Goal: Transaction & Acquisition: Purchase product/service

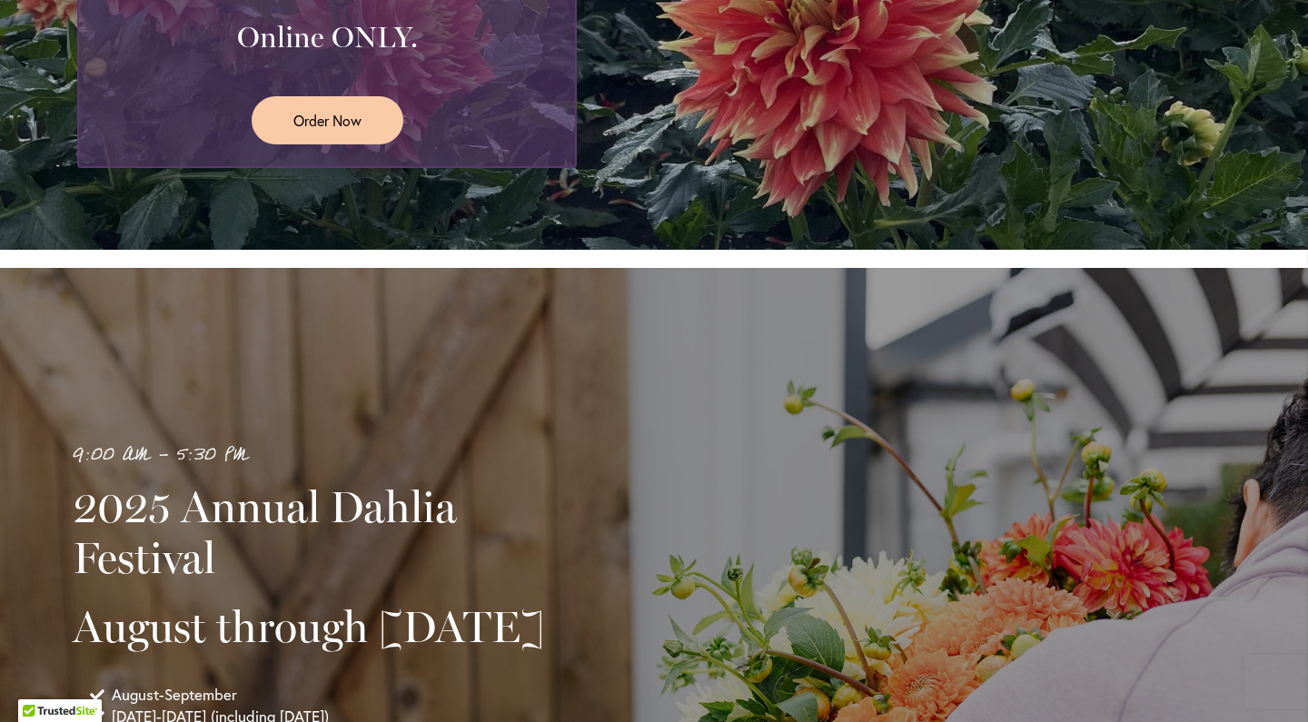
scroll to position [756, 0]
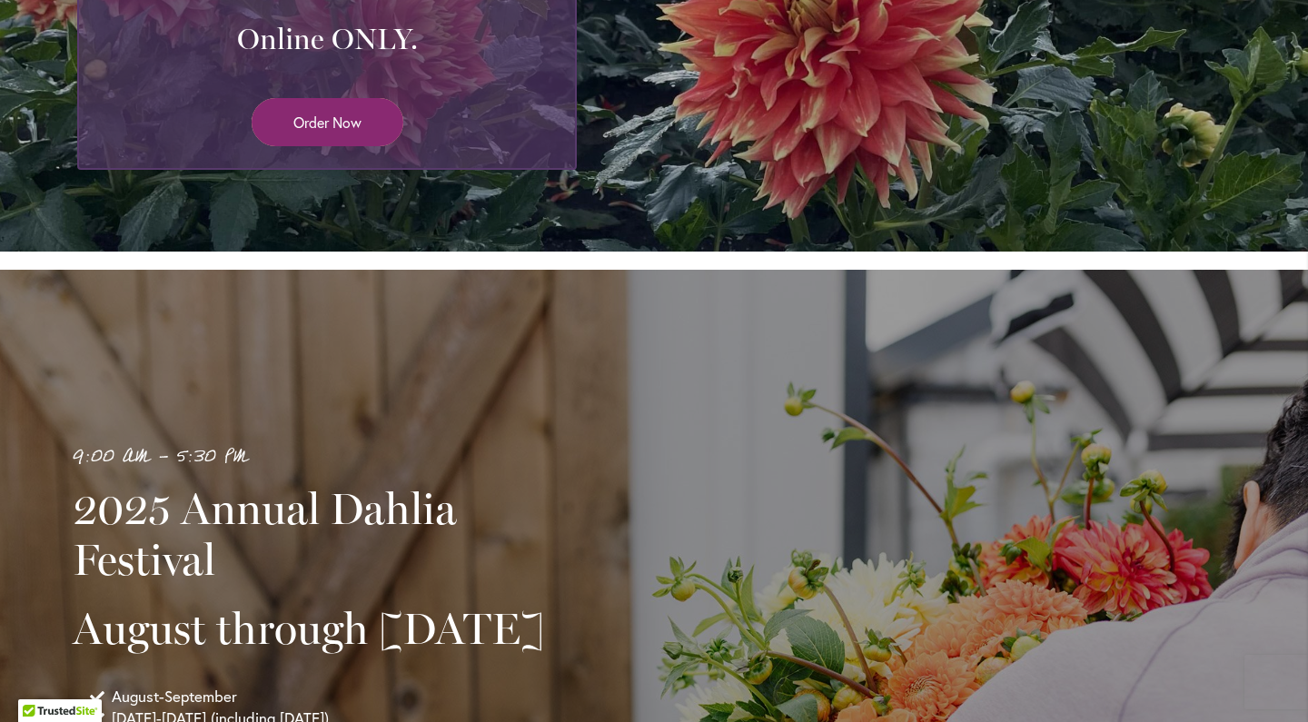
click at [331, 132] on link "Order Now" at bounding box center [328, 122] width 152 height 48
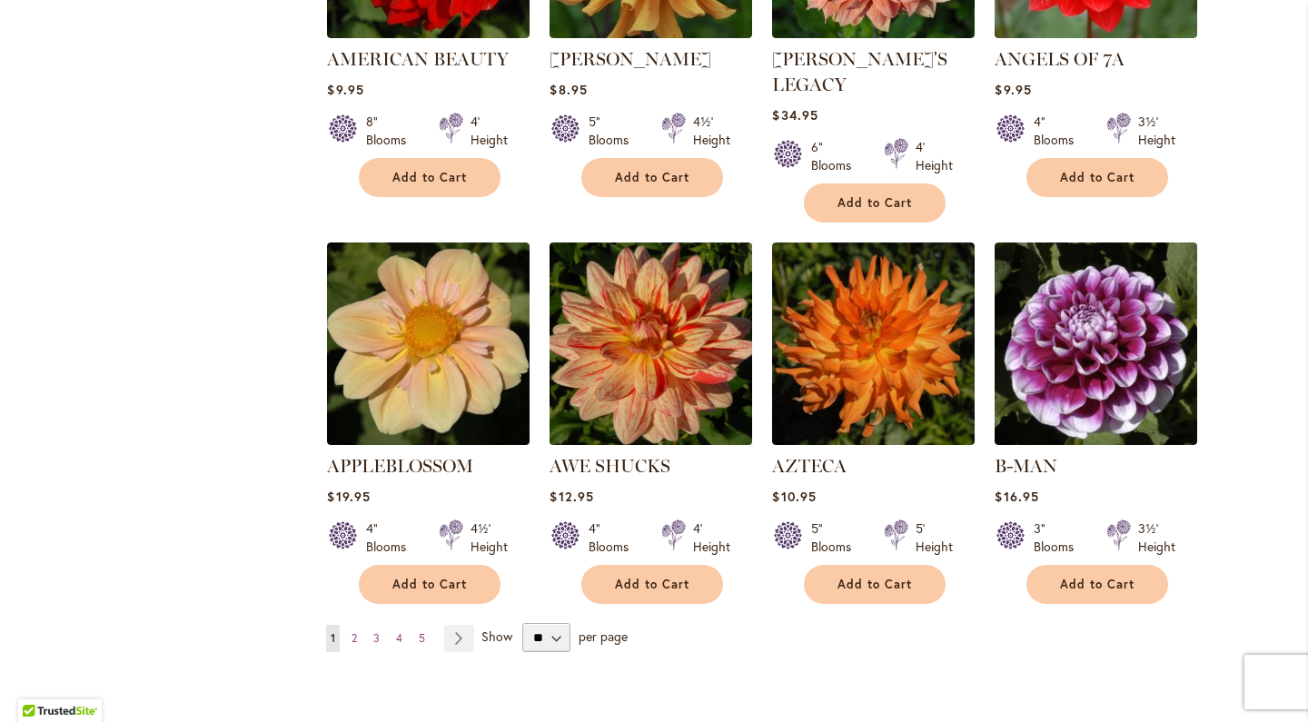
scroll to position [1344, 0]
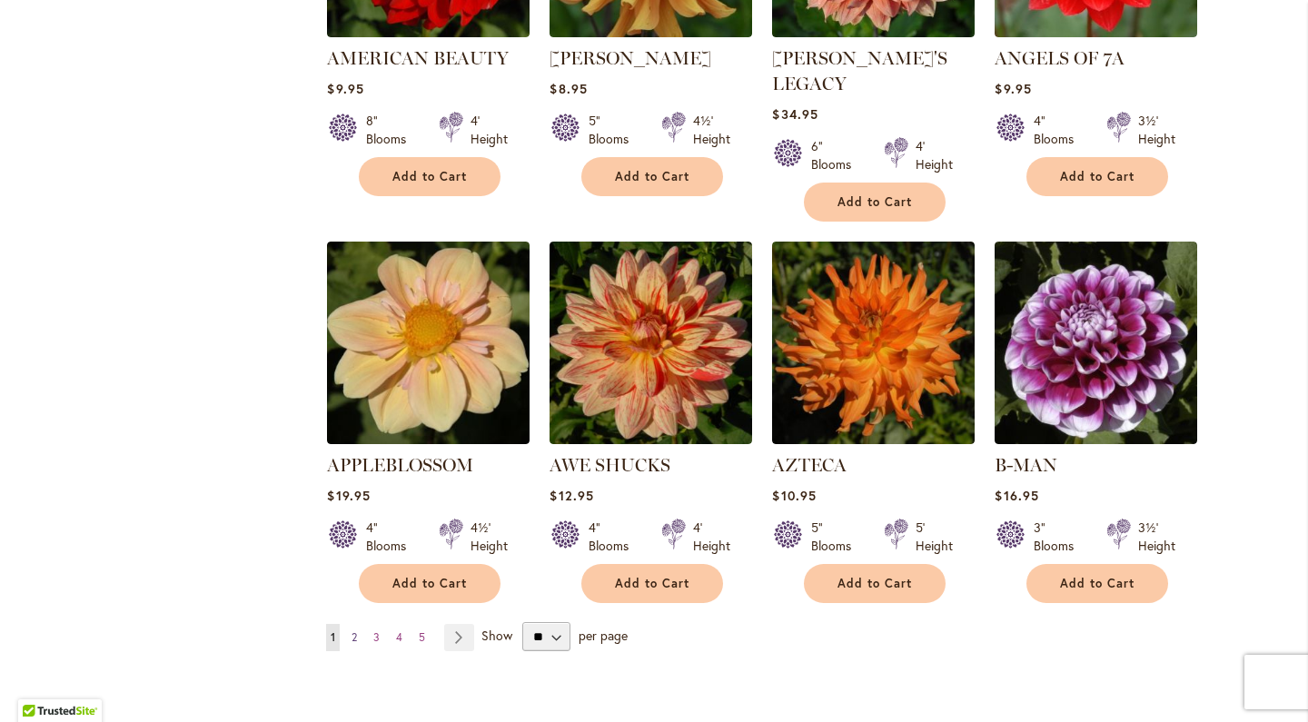
click at [362, 624] on link "Page 2" at bounding box center [354, 637] width 15 height 27
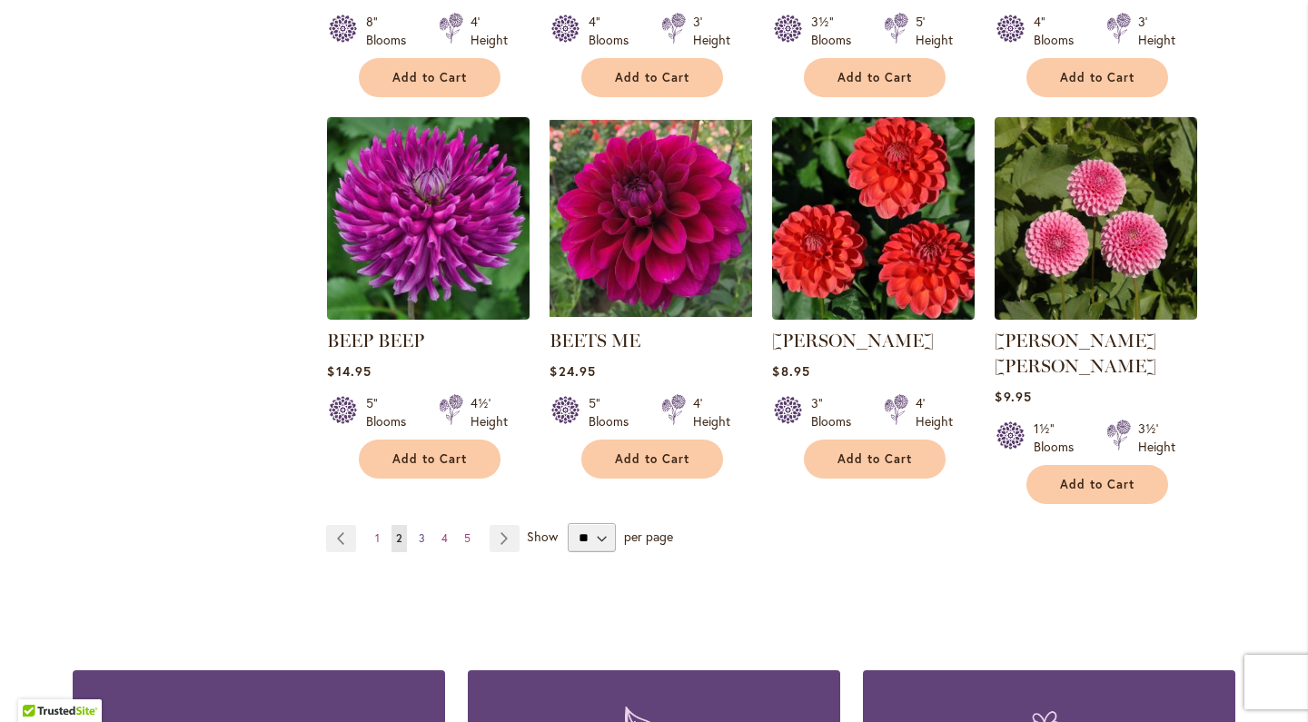
scroll to position [1438, 0]
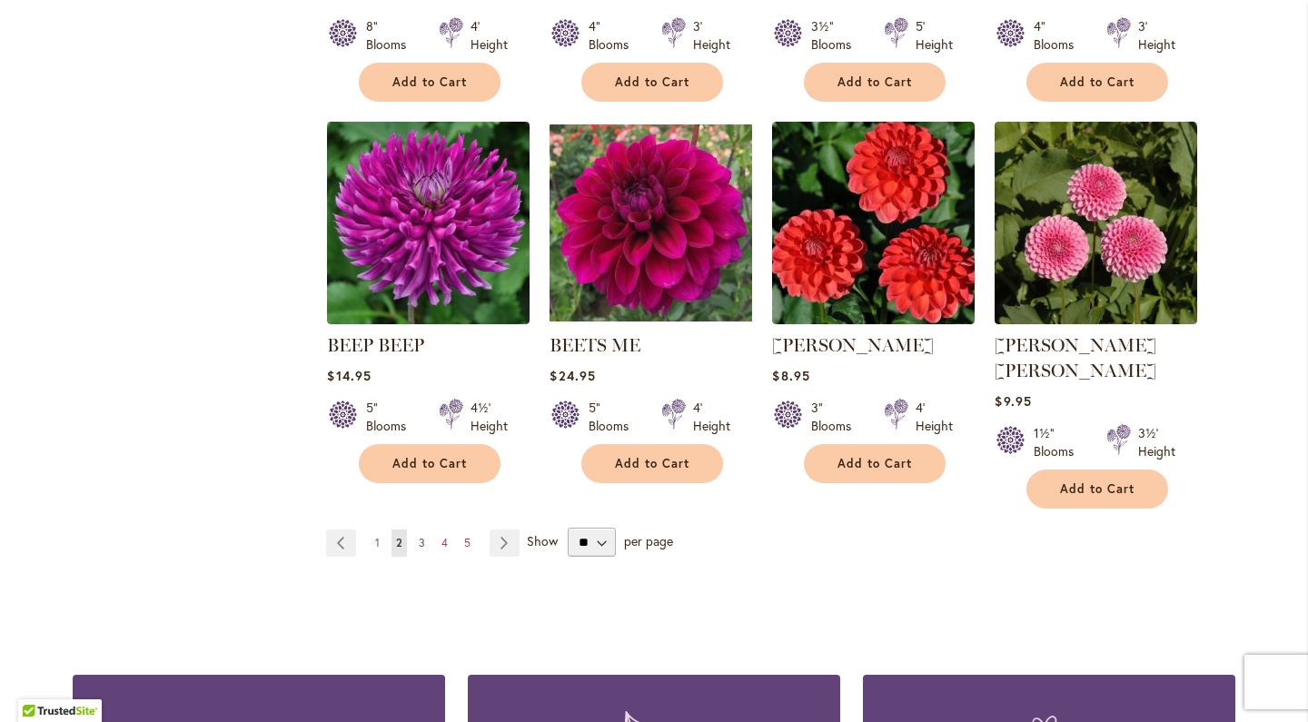
click at [420, 536] on span "3" at bounding box center [422, 543] width 6 height 14
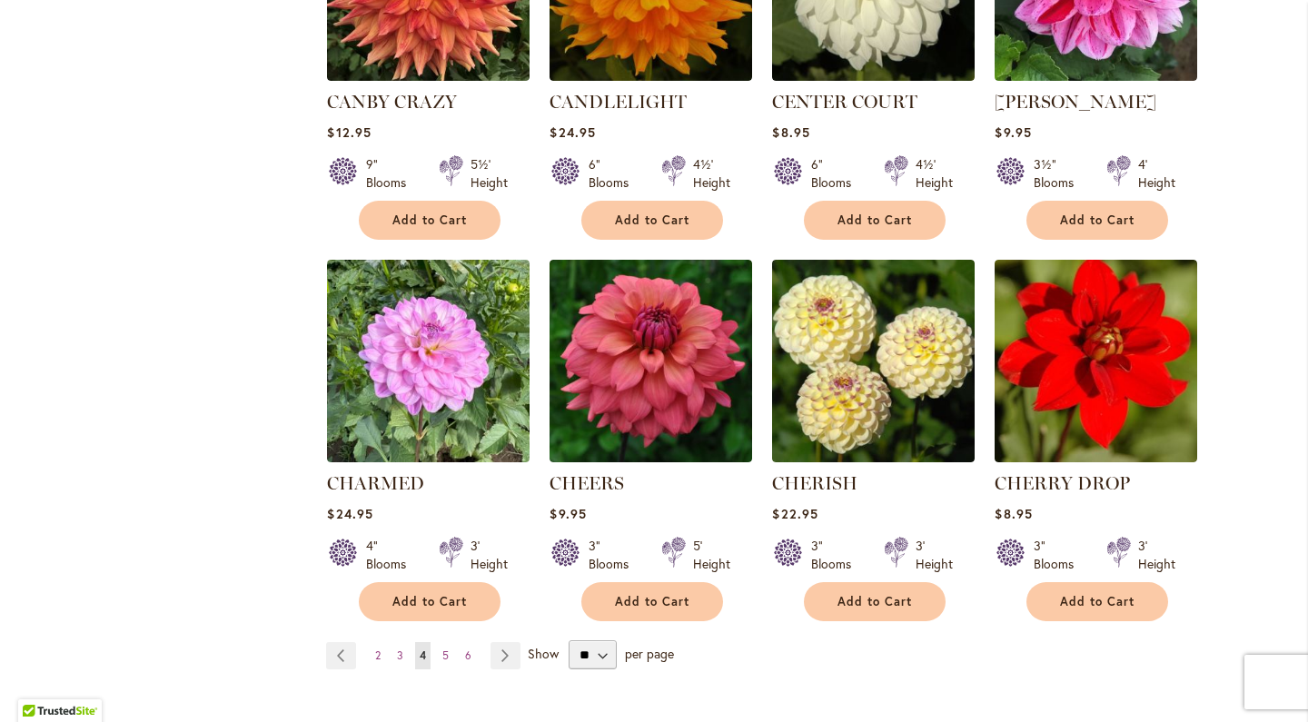
scroll to position [1332, 0]
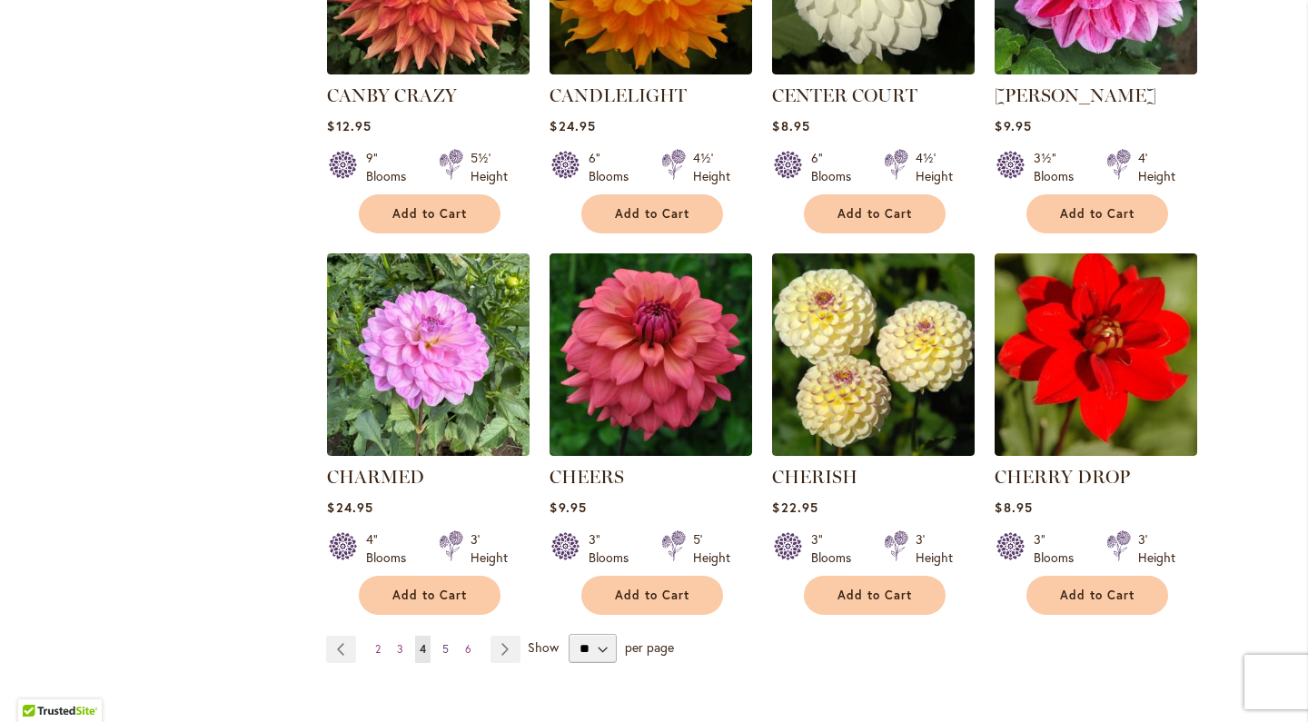
click at [442, 641] on link "Page 5" at bounding box center [445, 649] width 15 height 27
